Goal: Check status

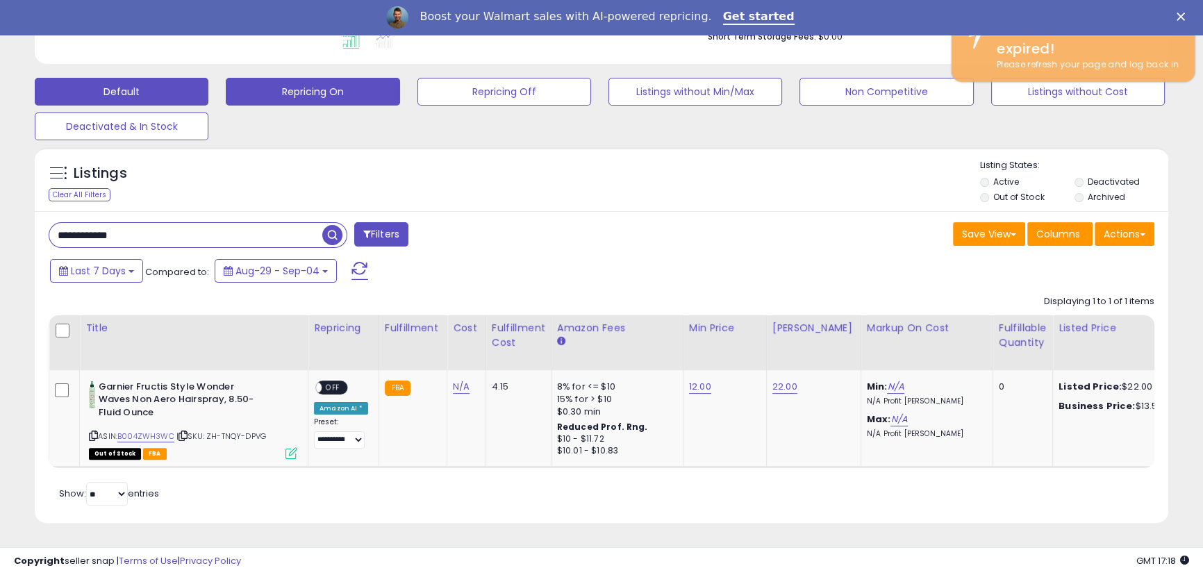
scroll to position [285, 656]
